Goal: Find specific page/section: Find specific page/section

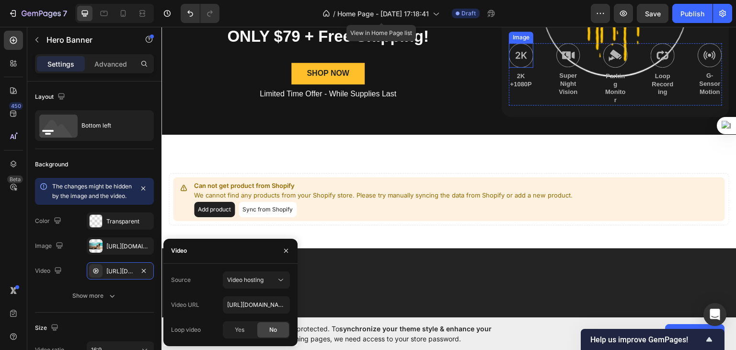
scroll to position [312, 0]
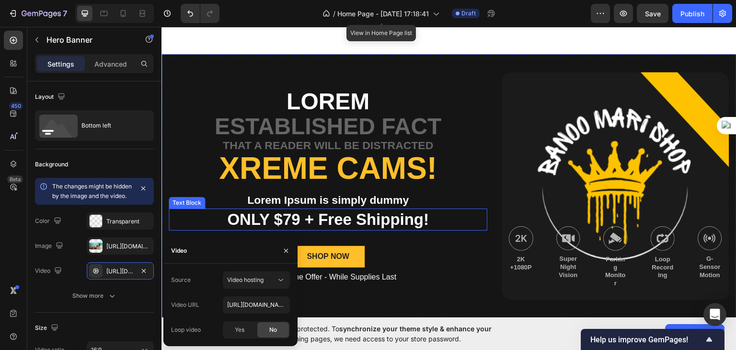
click at [469, 216] on p "ONLY $79 + Free Shipping!" at bounding box center [328, 219] width 317 height 21
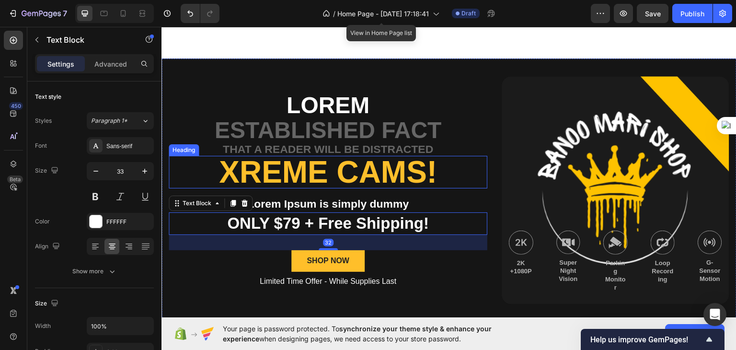
click at [475, 160] on h2 "Xreme CAMs!" at bounding box center [328, 171] width 319 height 33
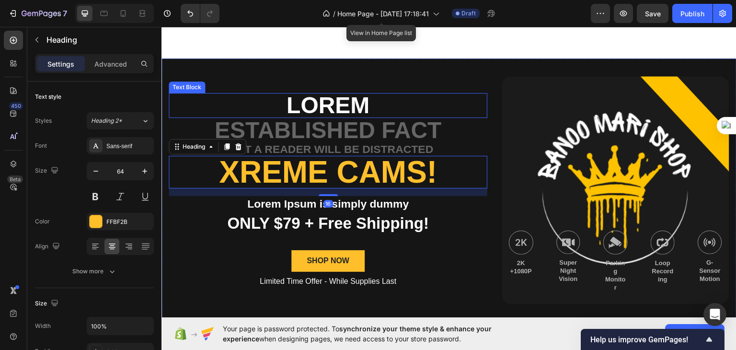
click at [473, 76] on div "Lorem Text Block established fact Text Block that a reader will be distracted T…" at bounding box center [328, 190] width 319 height 228
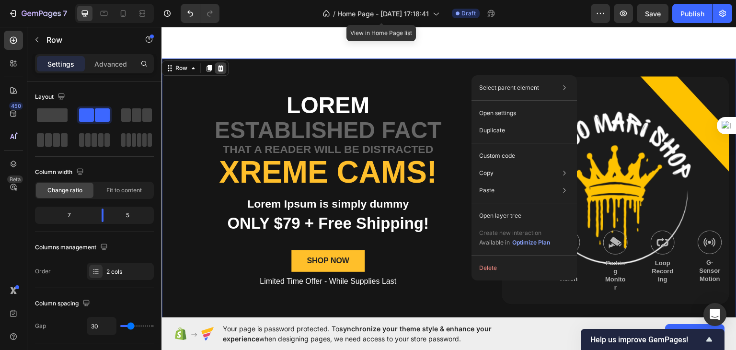
click at [220, 68] on div at bounding box center [221, 68] width 12 height 12
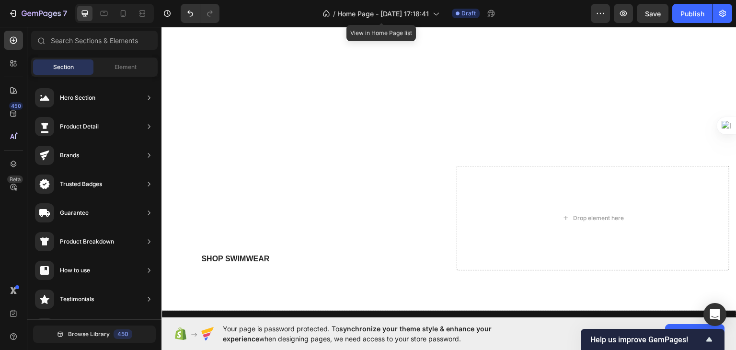
scroll to position [346, 0]
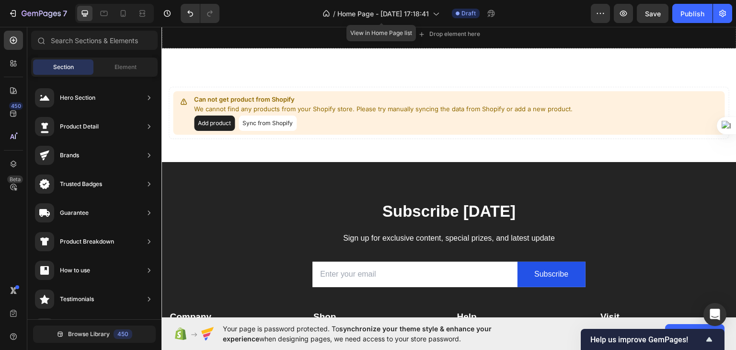
click at [66, 62] on div "Section" at bounding box center [63, 66] width 60 height 15
click at [12, 121] on div "450" at bounding box center [13, 113] width 19 height 19
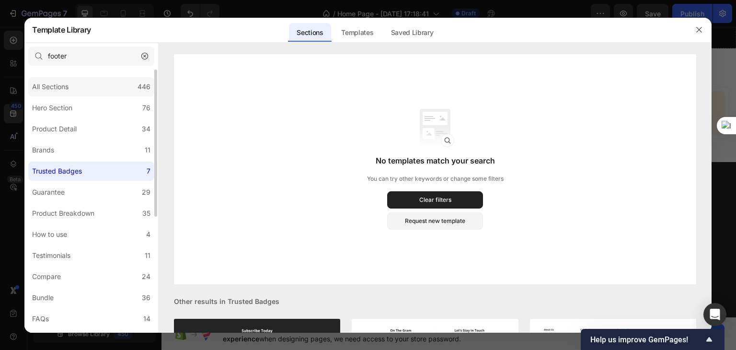
click at [116, 81] on div "All Sections 446" at bounding box center [91, 86] width 126 height 19
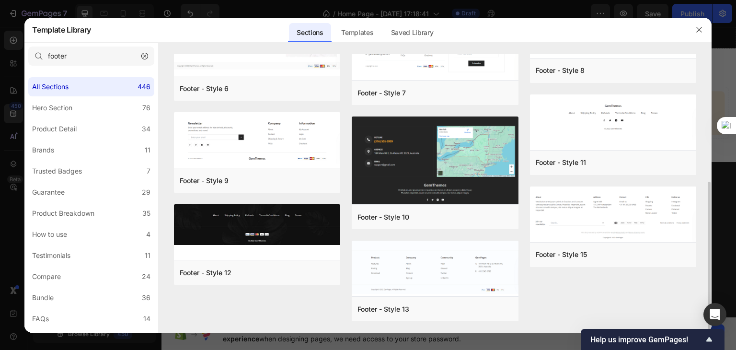
scroll to position [0, 0]
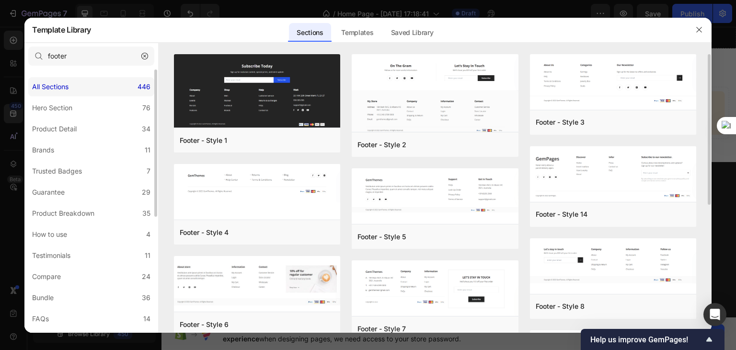
click at [92, 83] on div "All Sections 446" at bounding box center [91, 86] width 126 height 19
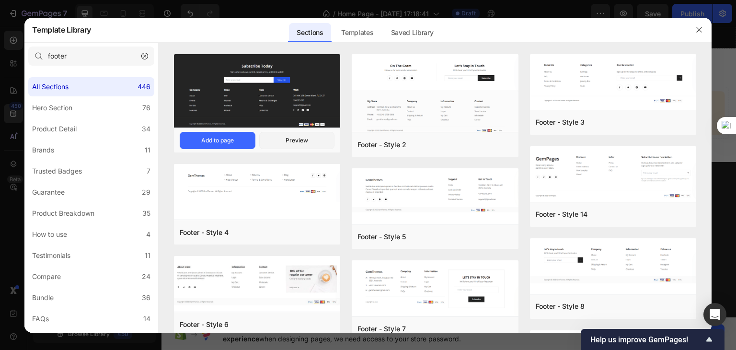
scroll to position [236, 0]
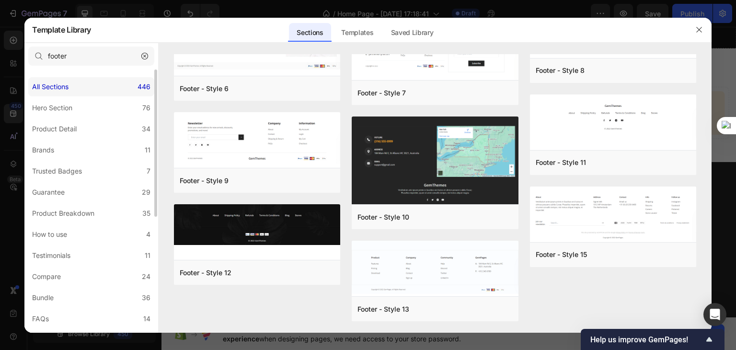
click at [45, 78] on div "All Sections 446" at bounding box center [91, 86] width 126 height 19
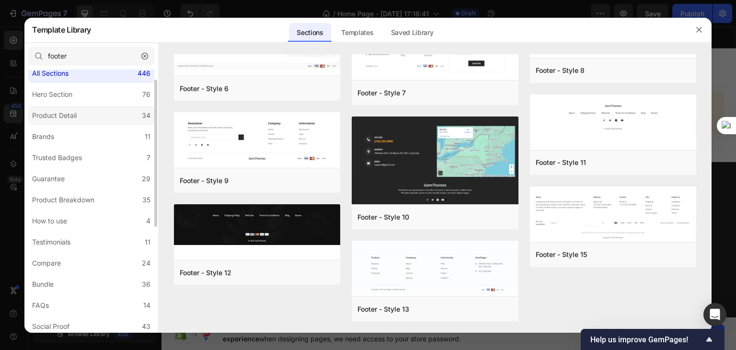
scroll to position [15, 0]
click at [102, 107] on label "Product Detail 34" at bounding box center [91, 113] width 126 height 19
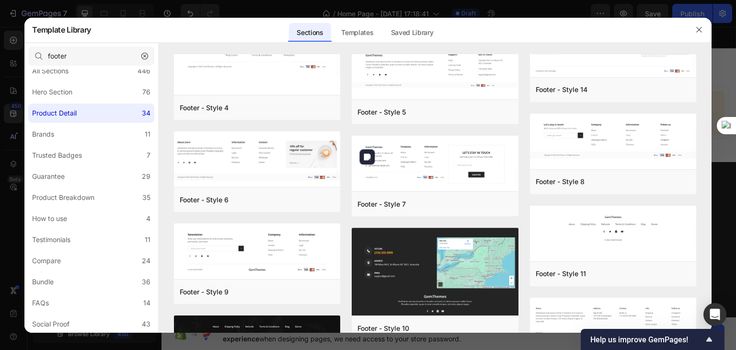
scroll to position [500, 0]
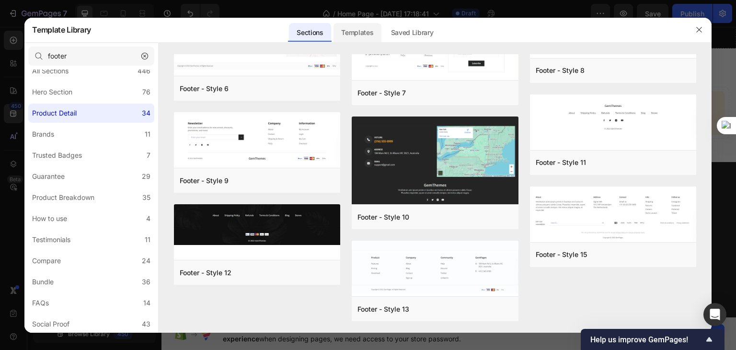
click at [355, 30] on div "Templates" at bounding box center [357, 32] width 47 height 19
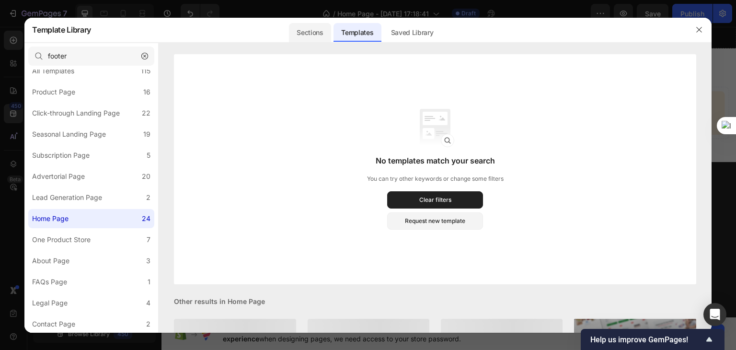
click at [324, 27] on div "Sections" at bounding box center [310, 32] width 42 height 19
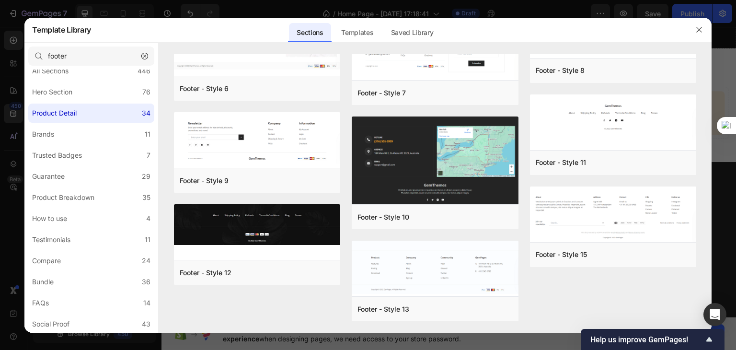
scroll to position [0, 0]
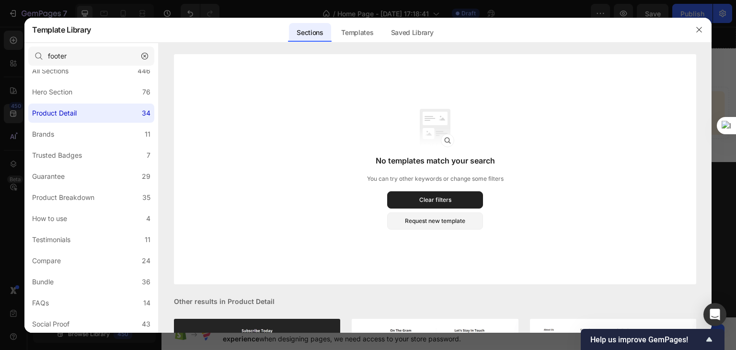
click at [145, 58] on icon "button" at bounding box center [144, 56] width 7 height 7
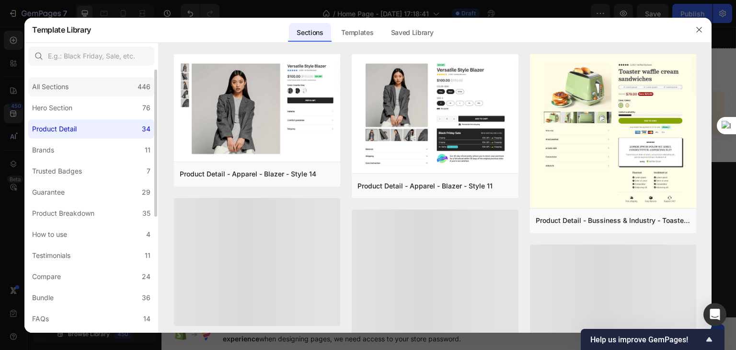
click at [72, 81] on div "All Sections" at bounding box center [52, 87] width 40 height 12
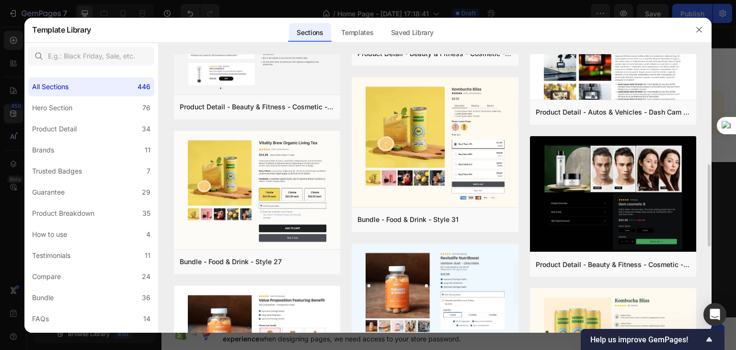
scroll to position [371, 0]
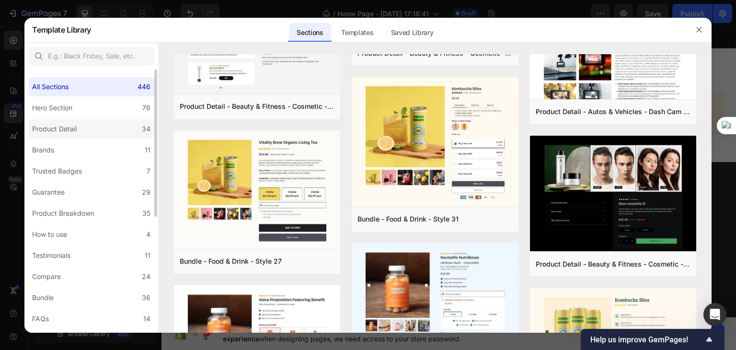
click at [59, 131] on div "Product Detail" at bounding box center [54, 129] width 45 height 12
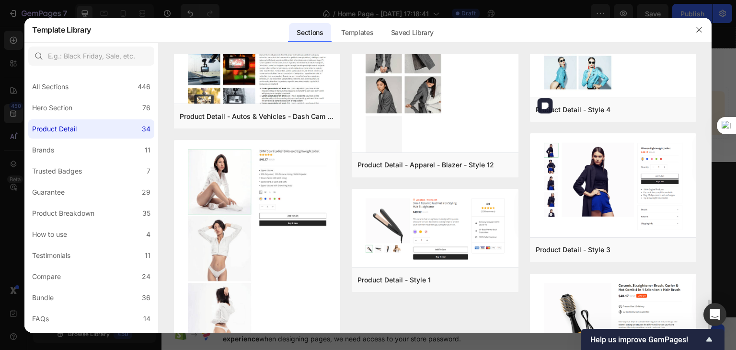
scroll to position [1731, 0]
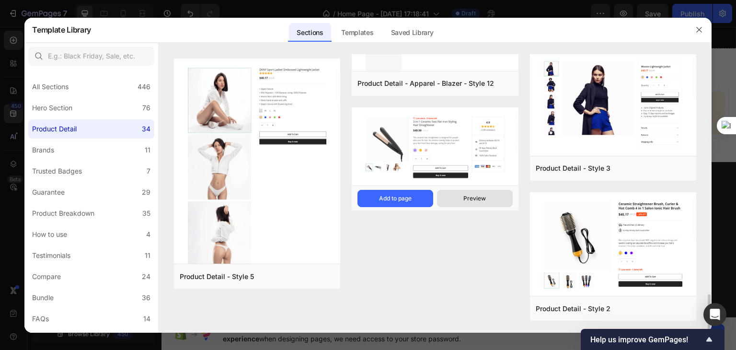
click at [460, 198] on button "Preview" at bounding box center [475, 198] width 76 height 17
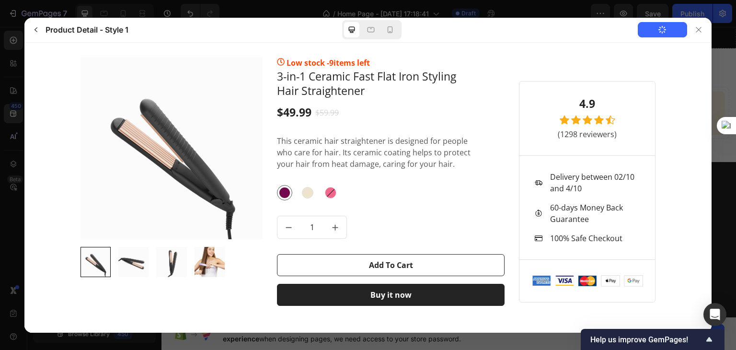
scroll to position [0, 0]
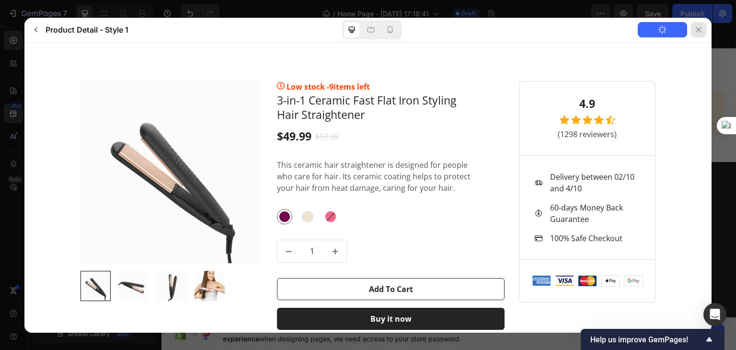
click at [700, 35] on div at bounding box center [698, 29] width 15 height 15
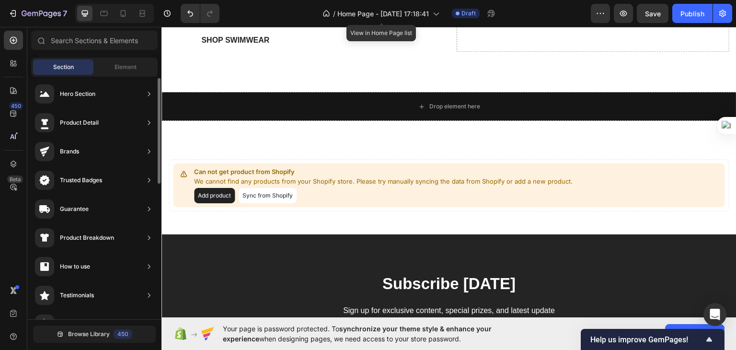
scroll to position [546, 0]
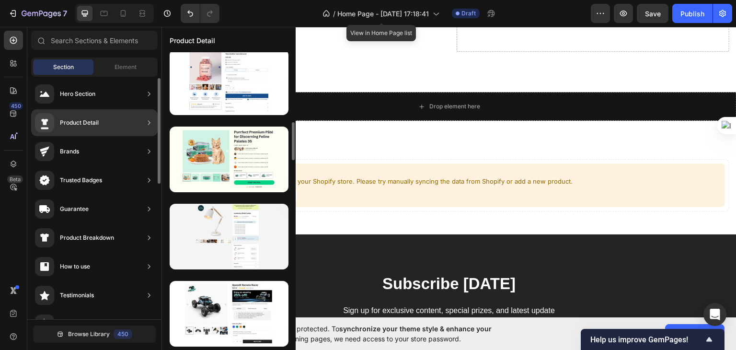
click at [127, 127] on div "Product Detail" at bounding box center [94, 122] width 127 height 27
click at [130, 127] on div "Product Detail" at bounding box center [94, 122] width 127 height 27
click at [146, 118] on icon at bounding box center [149, 123] width 10 height 10
click at [203, 38] on div "Product Detail" at bounding box center [229, 39] width 134 height 25
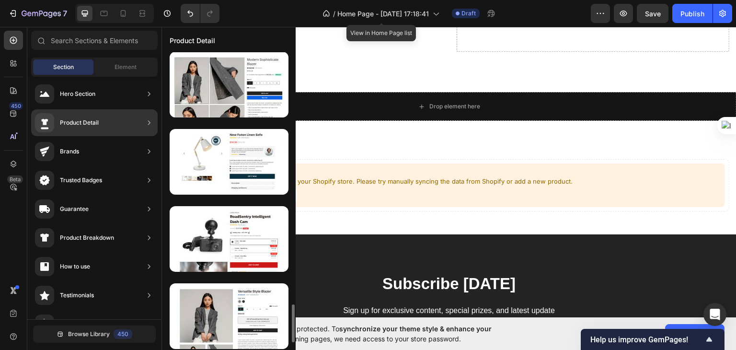
scroll to position [1935, 0]
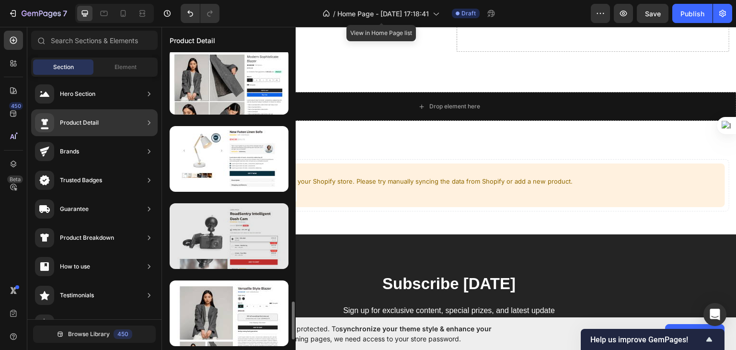
click at [221, 237] on div at bounding box center [229, 236] width 119 height 66
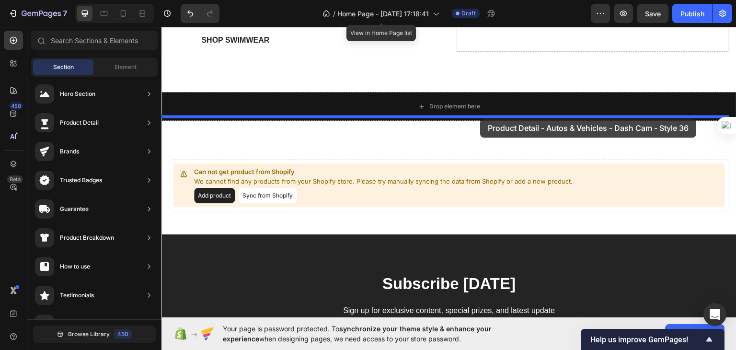
drag, startPoint x: 477, startPoint y: 135, endPoint x: 481, endPoint y: 118, distance: 16.7
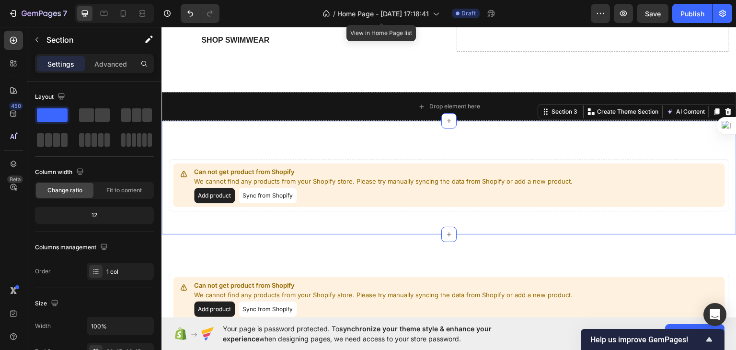
click at [454, 144] on div "Can not get product from Shopify We cannot find any products from your Shopify …" at bounding box center [449, 177] width 575 height 114
click at [563, 108] on div "Section 3" at bounding box center [565, 111] width 30 height 9
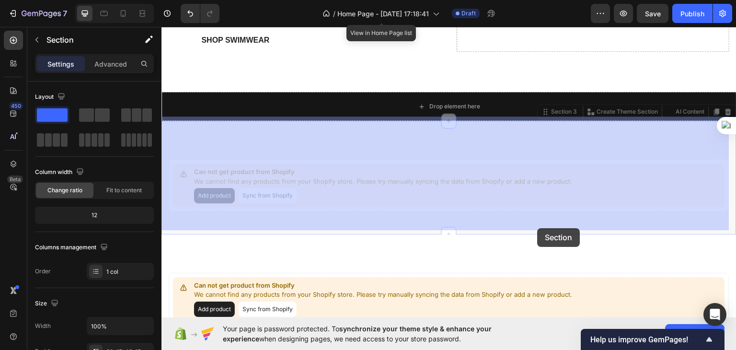
drag, startPoint x: 563, startPoint y: 108, endPoint x: 538, endPoint y: 228, distance: 122.4
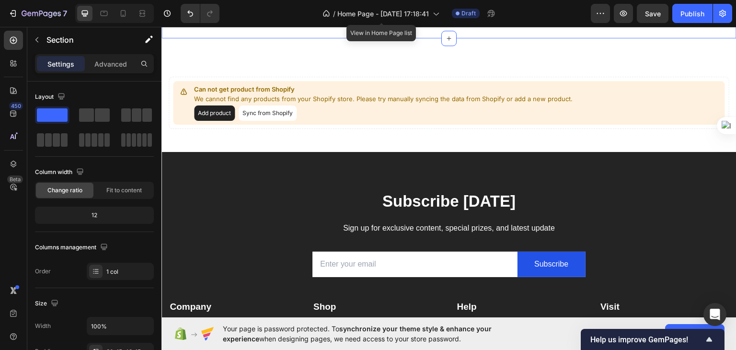
scroll to position [251, 0]
